Goal: Task Accomplishment & Management: Manage account settings

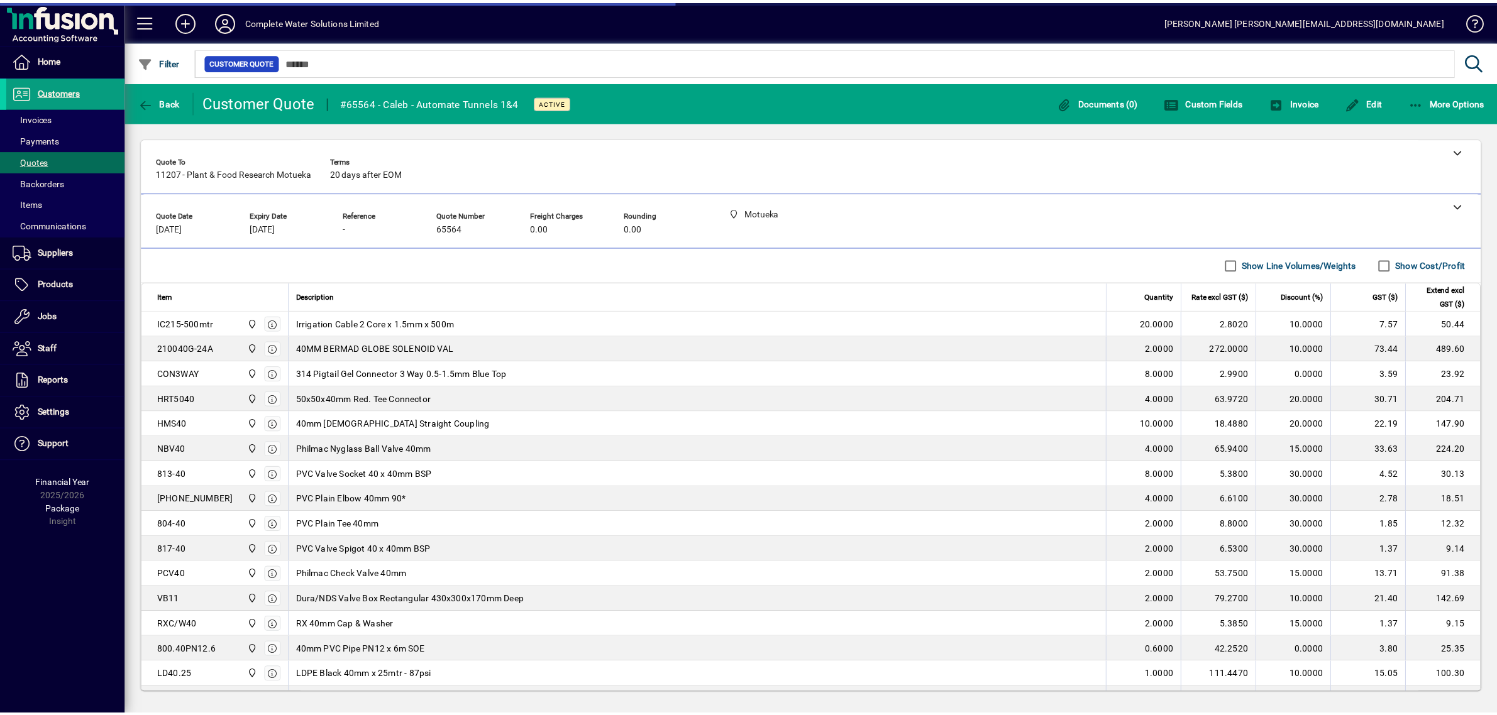
scroll to position [84, 0]
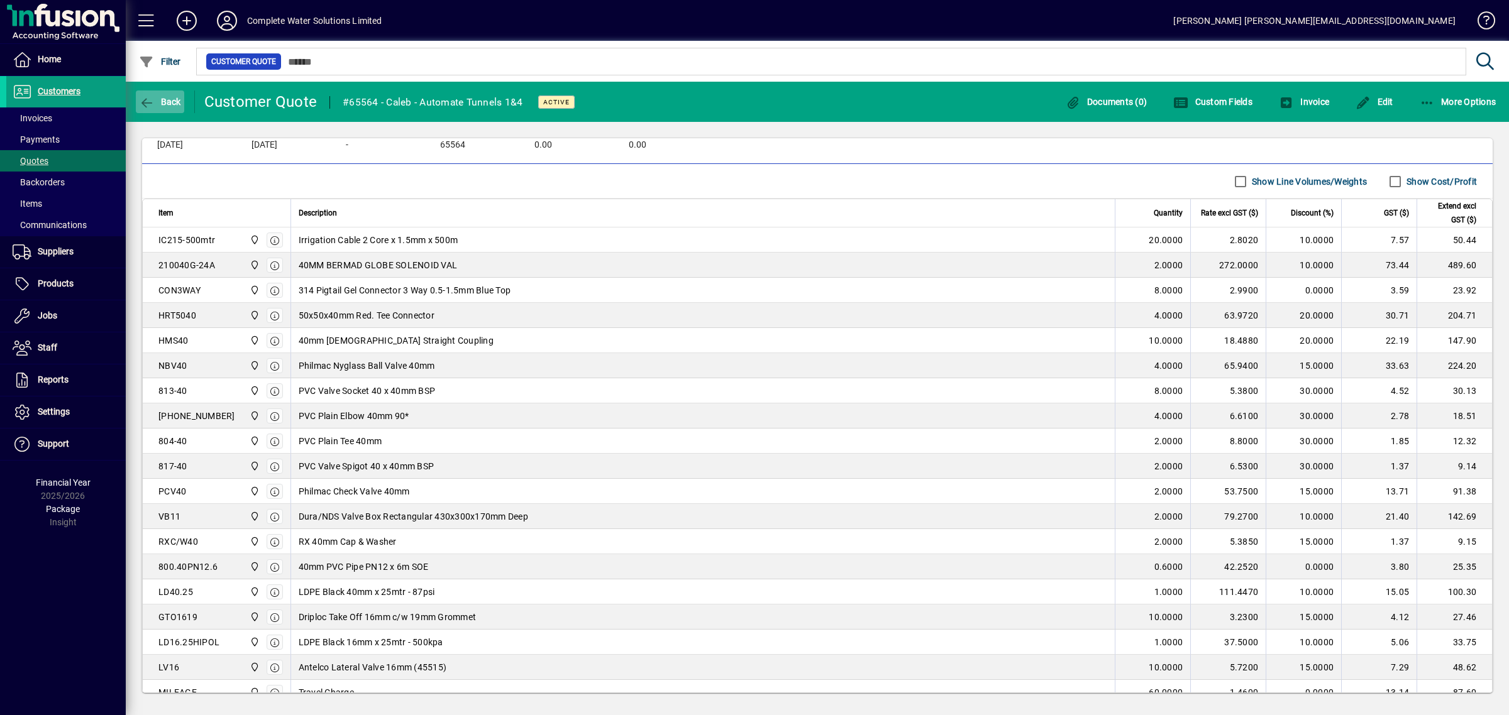
click at [148, 101] on icon "button" at bounding box center [147, 103] width 16 height 13
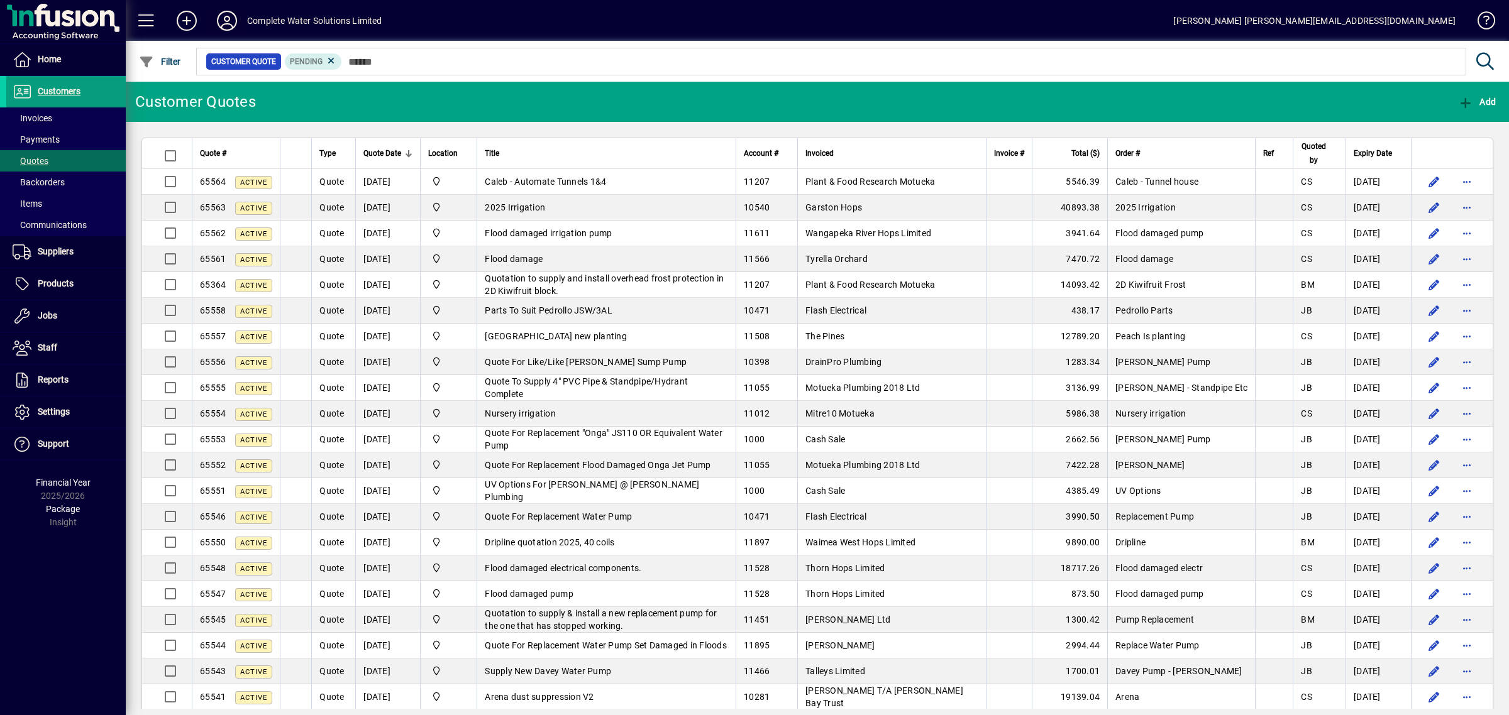
click at [228, 23] on icon at bounding box center [226, 21] width 25 height 20
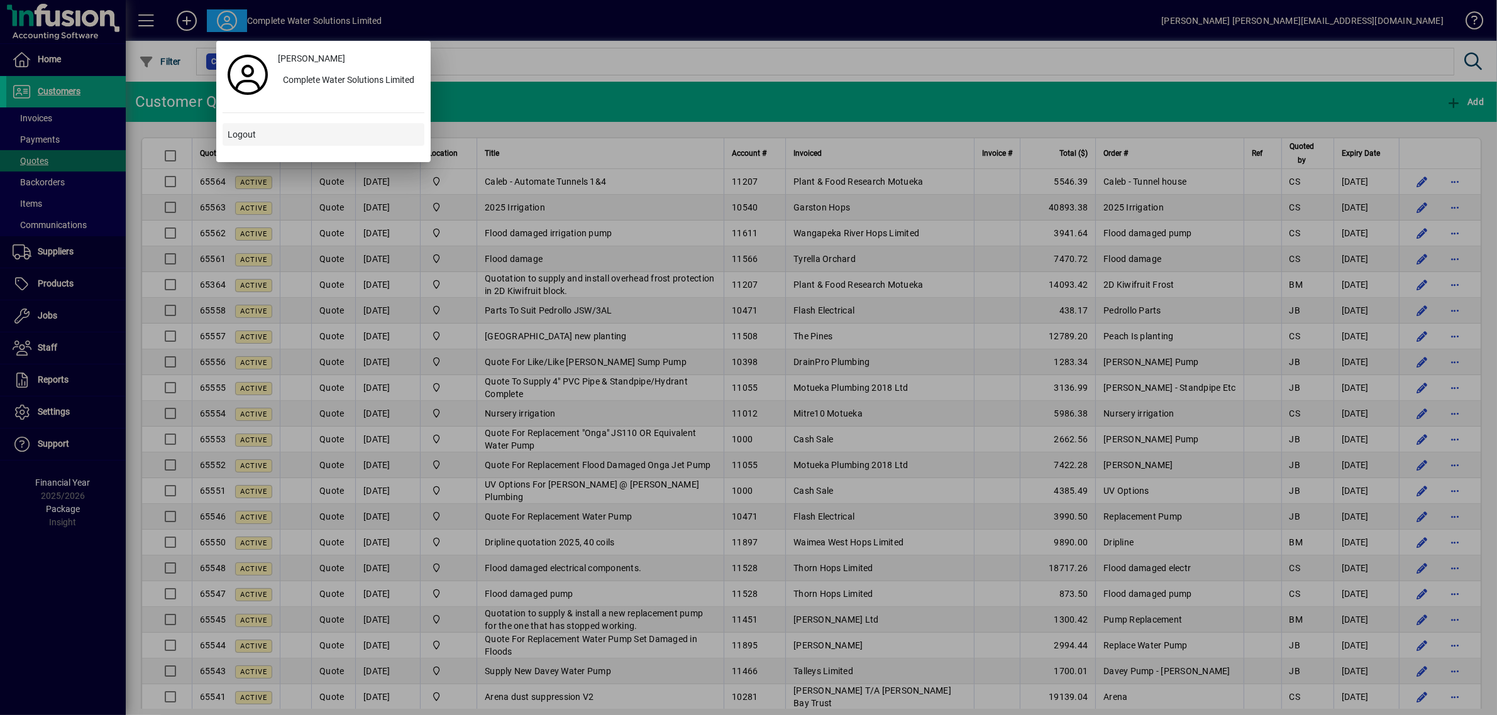
click at [253, 135] on span "Logout" at bounding box center [242, 134] width 28 height 13
